Goal: Task Accomplishment & Management: Manage account settings

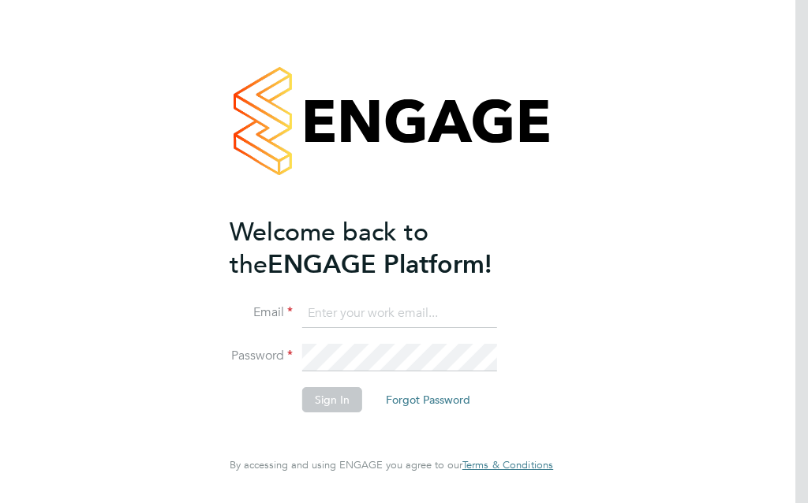
scroll to position [133, 0]
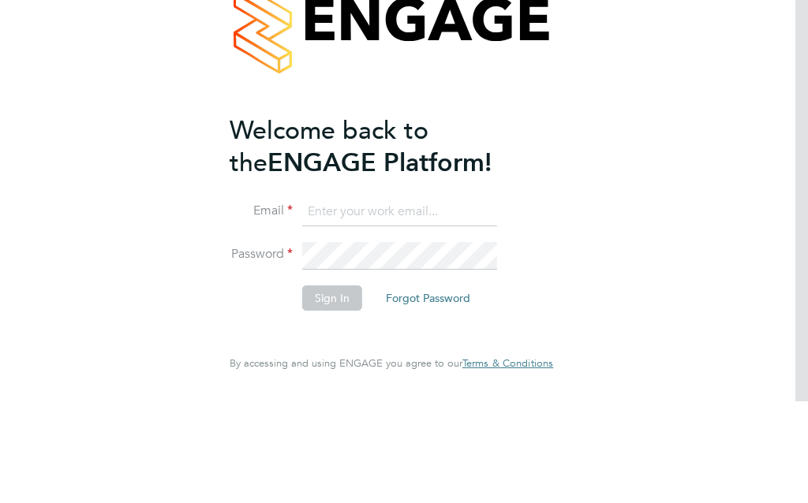
type input "bentodd75@gmail.com"
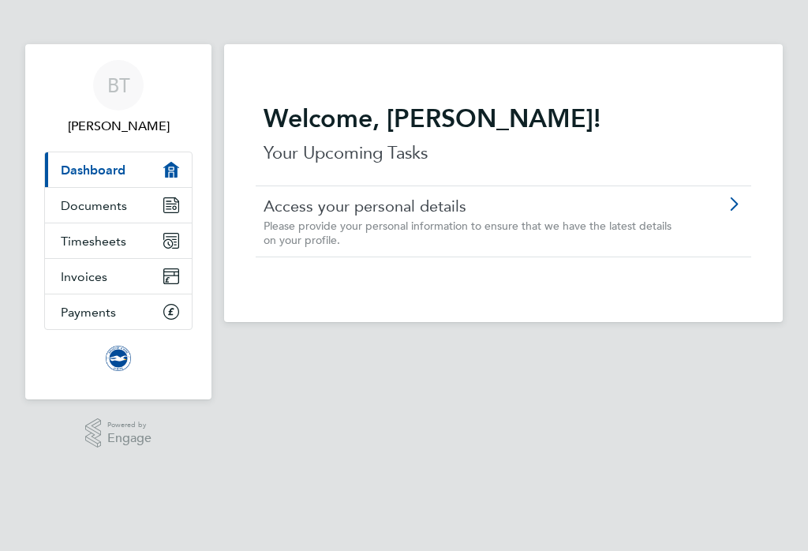
click at [88, 238] on span "Timesheets" at bounding box center [93, 241] width 65 height 15
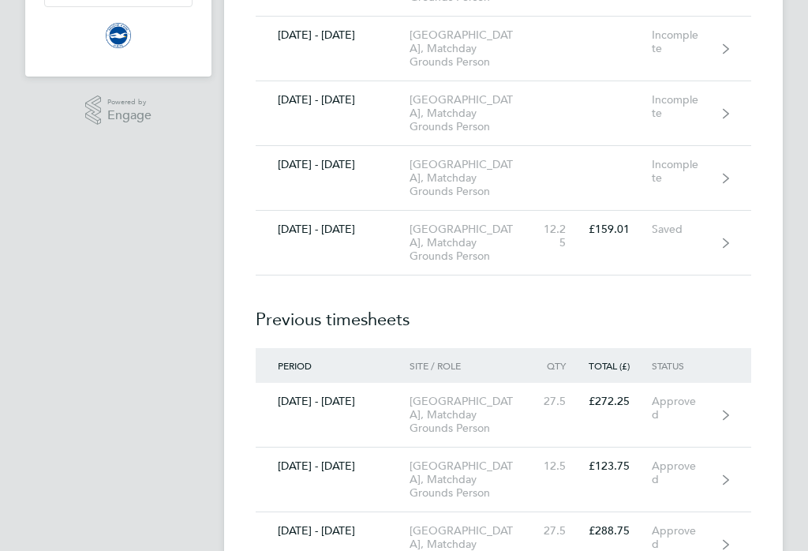
scroll to position [324, 0]
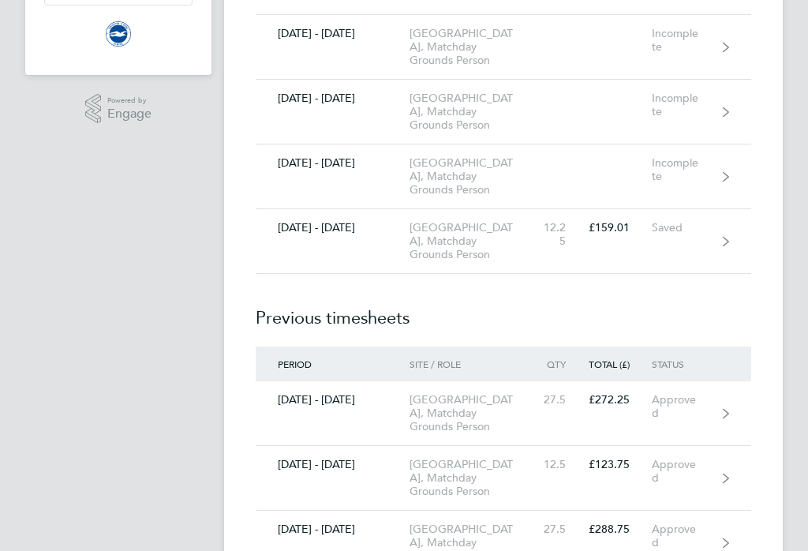
click at [340, 274] on link "[DATE] - [DATE] [GEOGRAPHIC_DATA], Matchday Grounds Person 12.25 £159.01 Saved" at bounding box center [503, 241] width 495 height 65
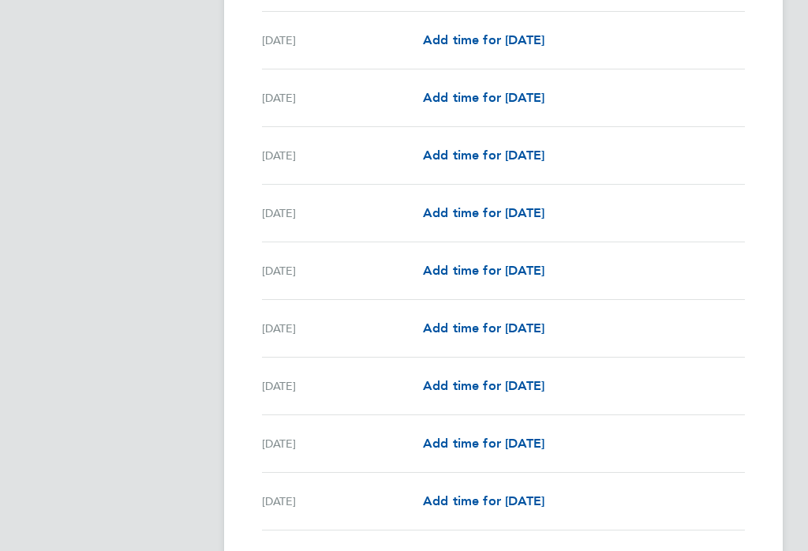
scroll to position [1171, 0]
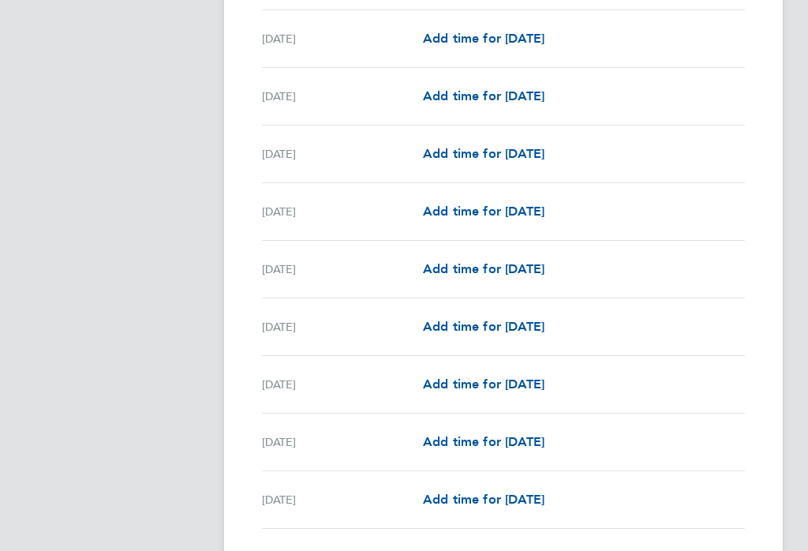
click at [488, 451] on link "Add time for [DATE]" at bounding box center [483, 441] width 121 height 19
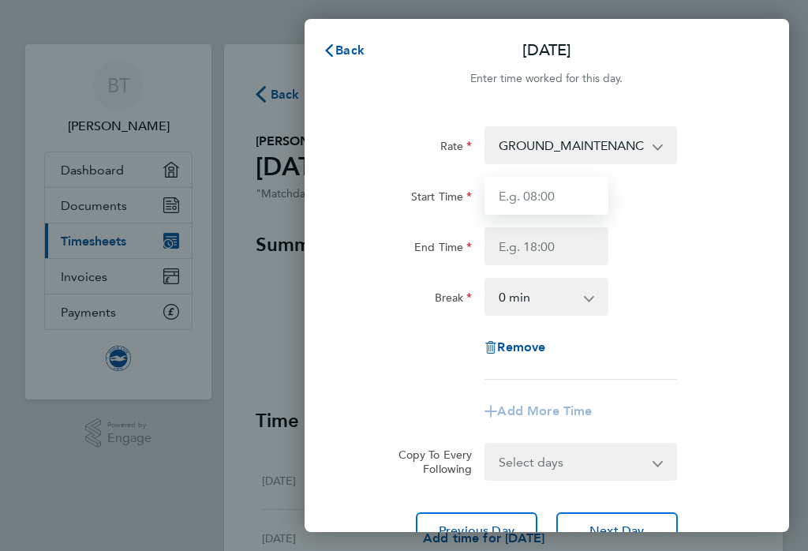
click at [574, 199] on input "Start Time" at bounding box center [546, 196] width 124 height 38
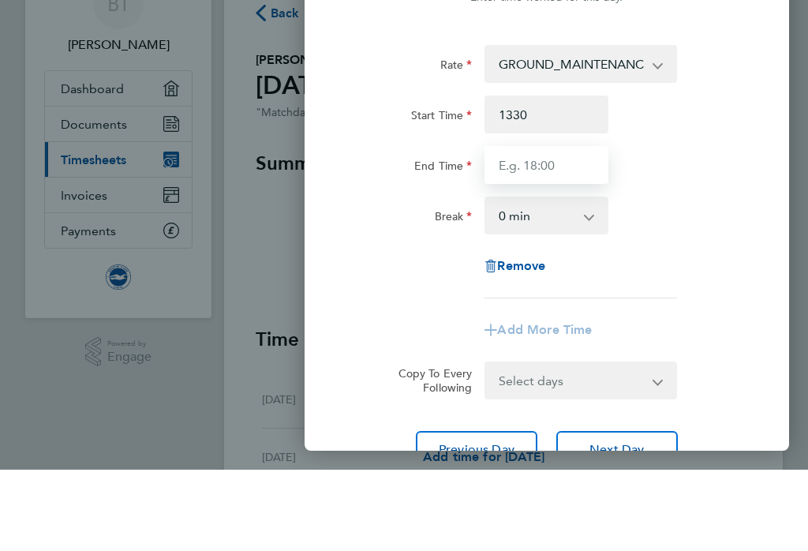
click at [562, 227] on input "End Time" at bounding box center [546, 246] width 124 height 38
type input "13:30"
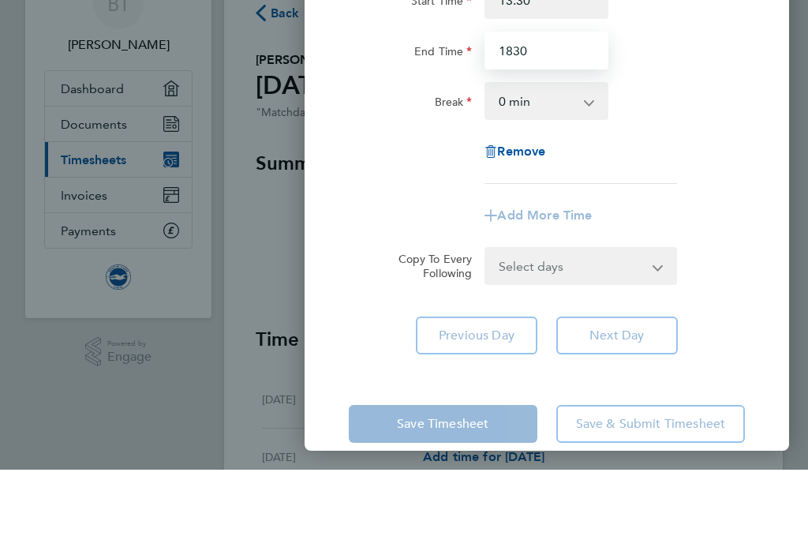
scroll to position [114, 0]
type input "18:30"
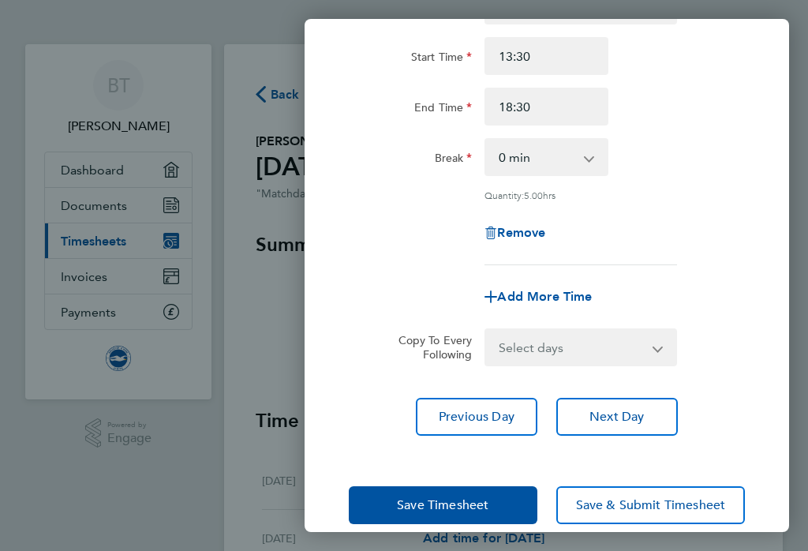
scroll to position [139, 0]
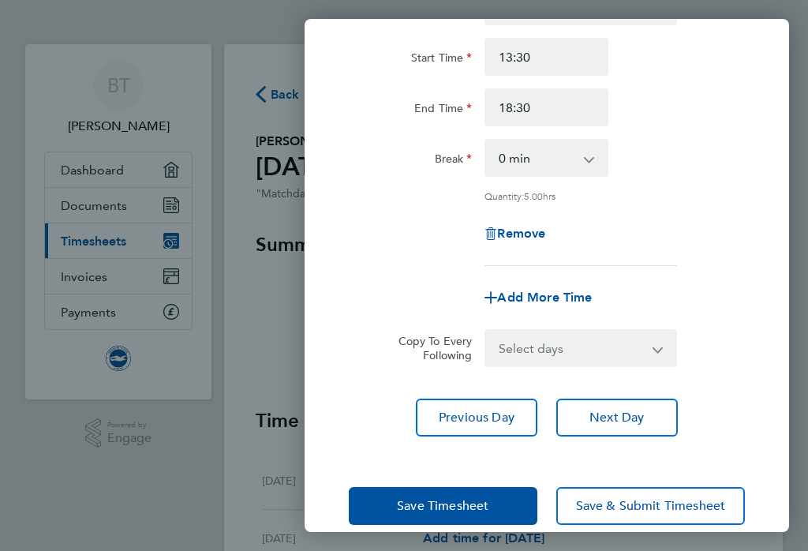
click at [435, 512] on span "Save Timesheet" at bounding box center [443, 506] width 92 height 16
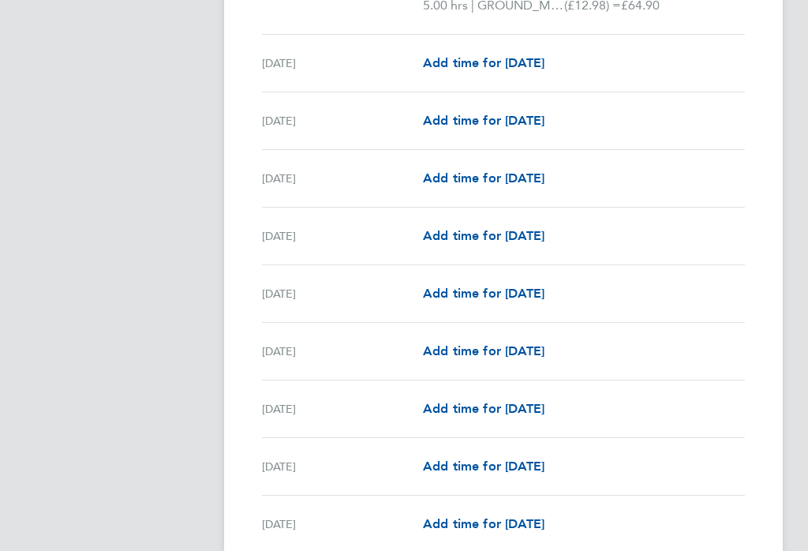
scroll to position [1802, 0]
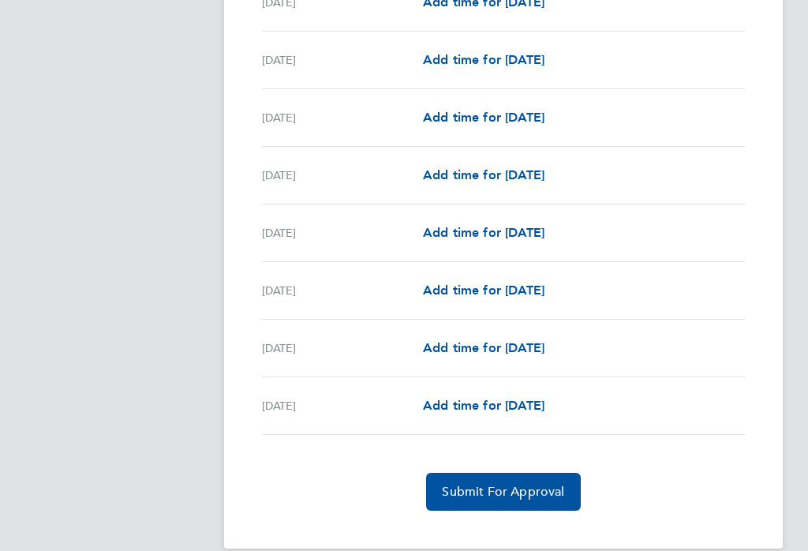
click at [480, 501] on button "Submit For Approval" at bounding box center [503, 492] width 154 height 38
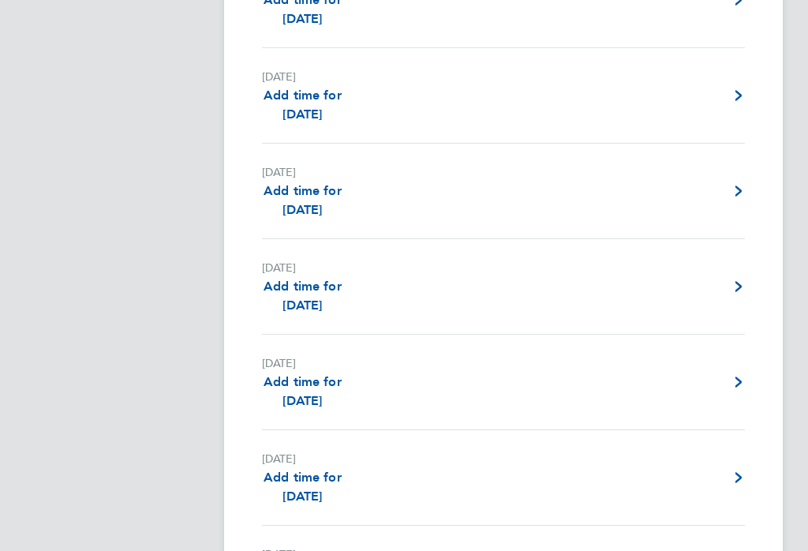
scroll to position [3107, 0]
